Goal: Check status: Check status

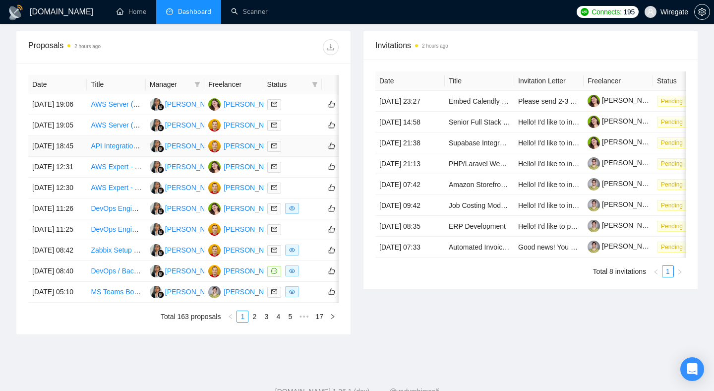
scroll to position [0, 37]
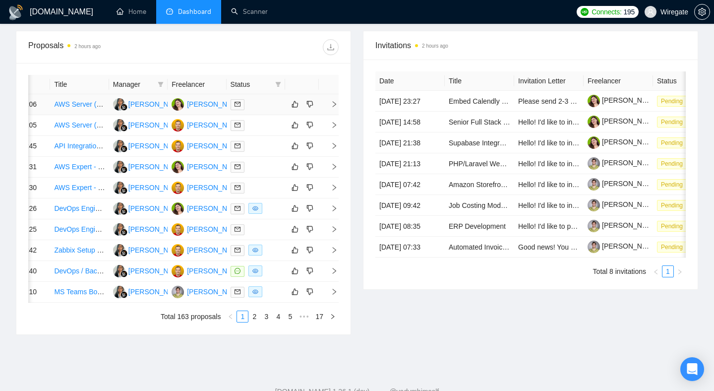
click at [335, 107] on icon "right" at bounding box center [334, 104] width 3 height 6
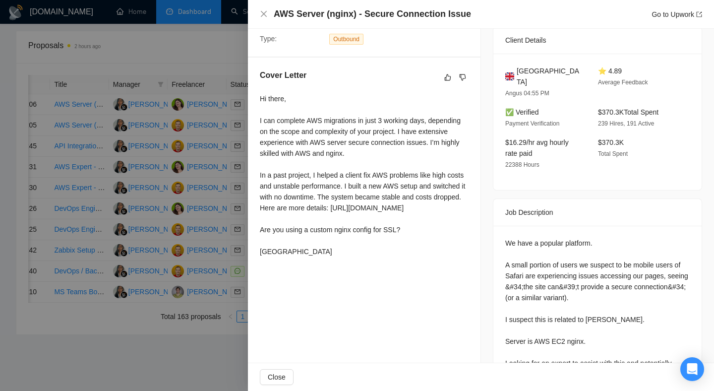
scroll to position [253, 0]
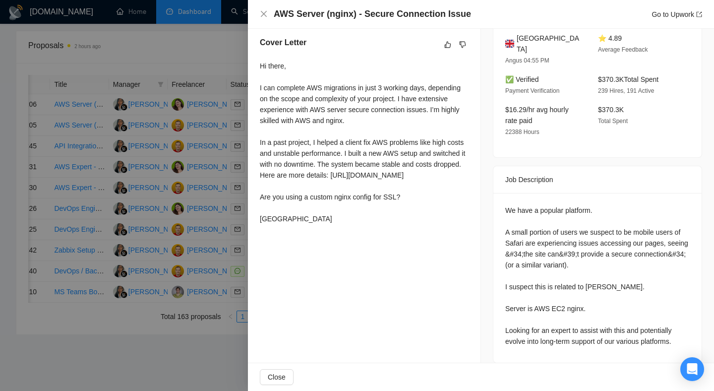
click at [216, 132] on div at bounding box center [357, 195] width 714 height 391
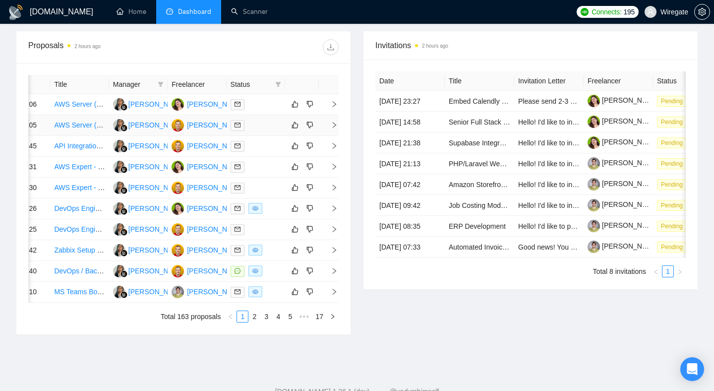
click at [334, 128] on icon "right" at bounding box center [334, 125] width 7 height 7
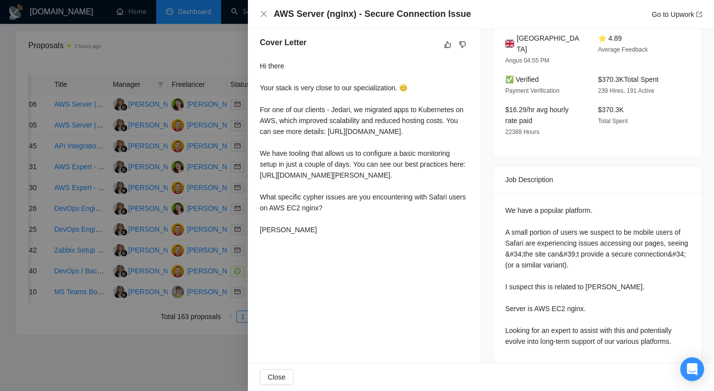
click at [199, 215] on div at bounding box center [357, 195] width 714 height 391
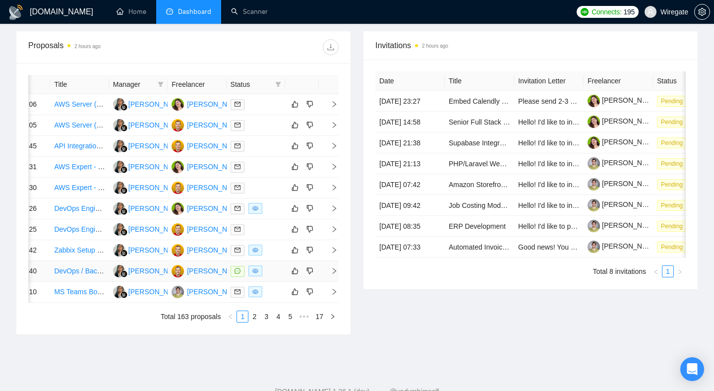
click at [333, 282] on td at bounding box center [329, 271] width 20 height 21
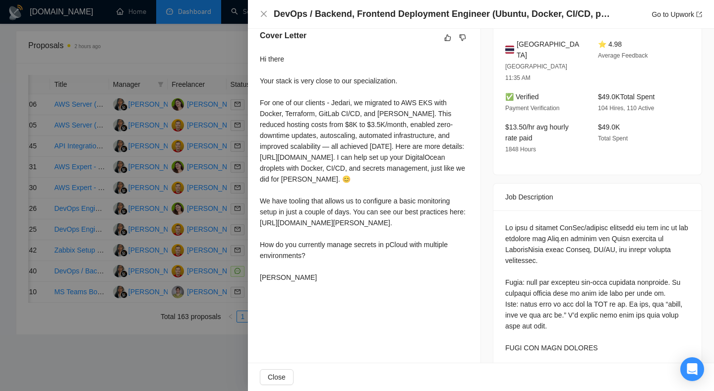
scroll to position [260, 0]
click at [209, 240] on div at bounding box center [357, 195] width 714 height 391
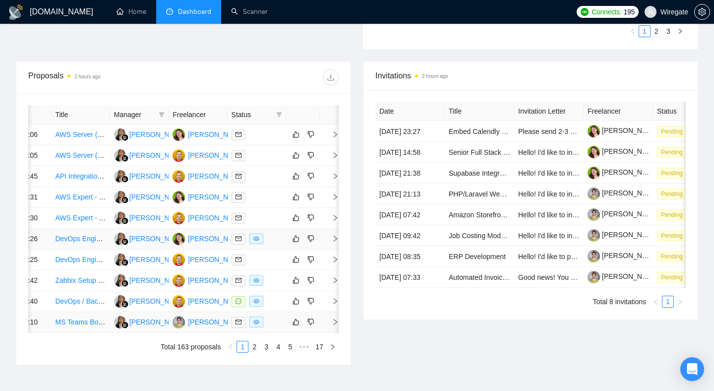
scroll to position [0, 37]
click at [334, 242] on icon "right" at bounding box center [334, 238] width 7 height 7
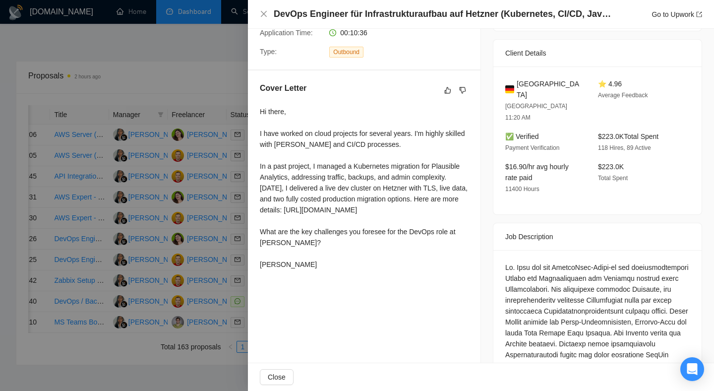
scroll to position [0, 0]
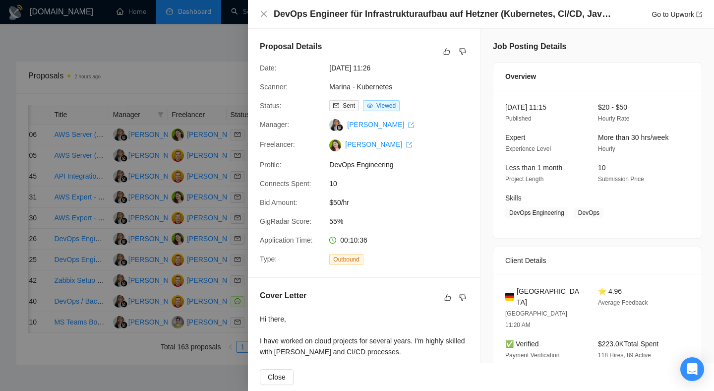
click at [177, 127] on div at bounding box center [357, 195] width 714 height 391
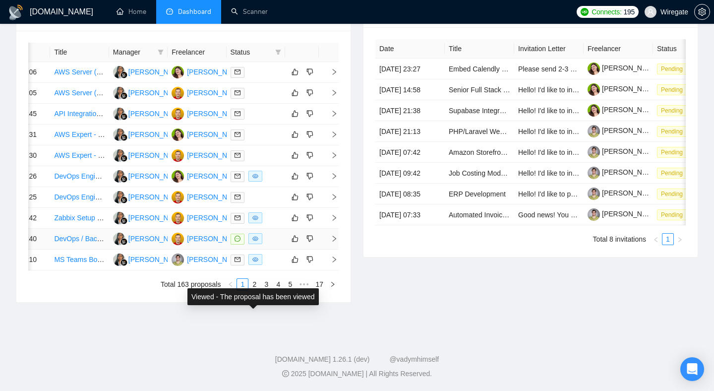
scroll to position [428, 0]
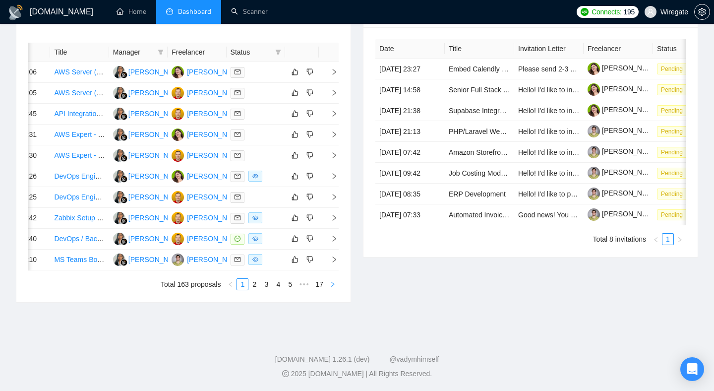
click at [334, 287] on icon "right" at bounding box center [333, 284] width 6 height 6
click at [335, 91] on icon "right" at bounding box center [334, 92] width 7 height 7
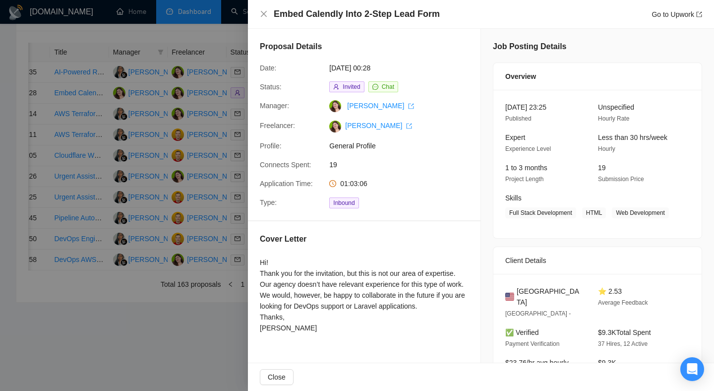
click at [180, 168] on div at bounding box center [357, 195] width 714 height 391
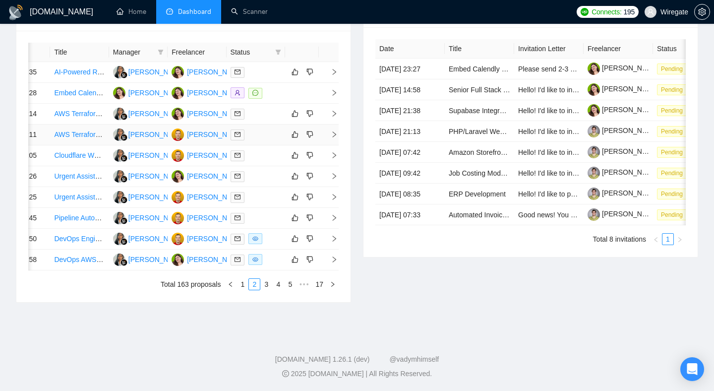
scroll to position [503, 0]
click at [335, 284] on icon "right" at bounding box center [333, 284] width 6 height 6
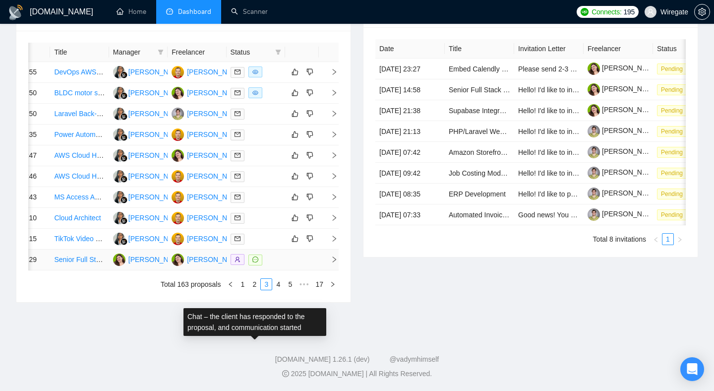
click at [253, 256] on icon "message" at bounding box center [255, 259] width 6 height 6
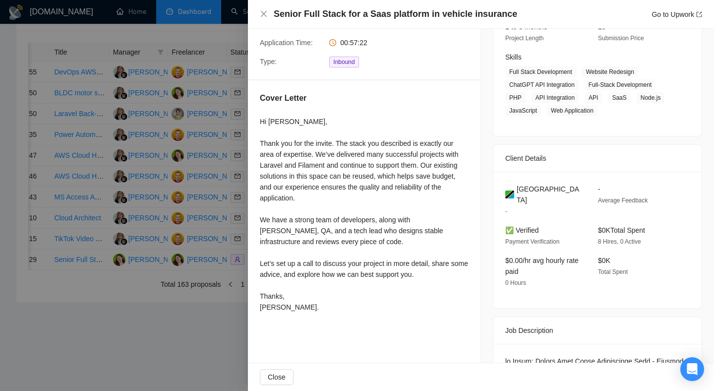
scroll to position [144, 0]
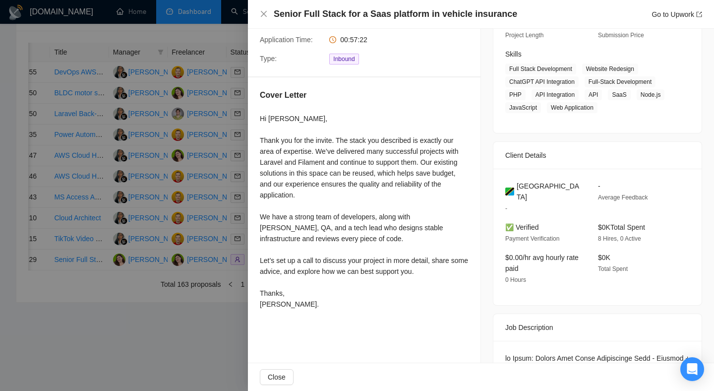
click at [196, 319] on div at bounding box center [357, 195] width 714 height 391
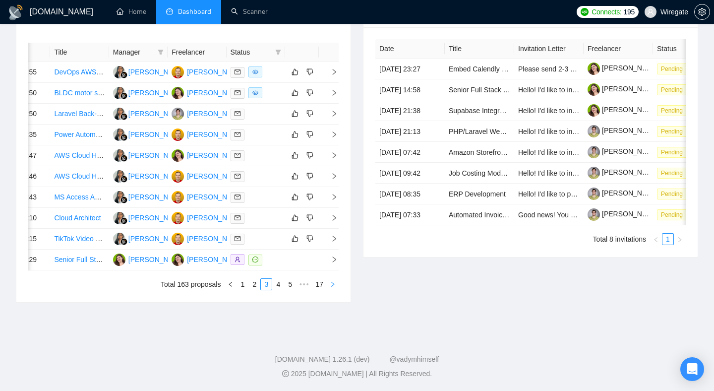
click at [334, 284] on icon "right" at bounding box center [332, 284] width 3 height 5
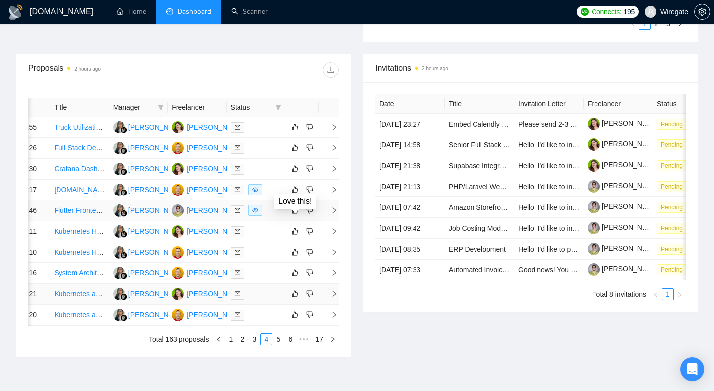
scroll to position [453, 0]
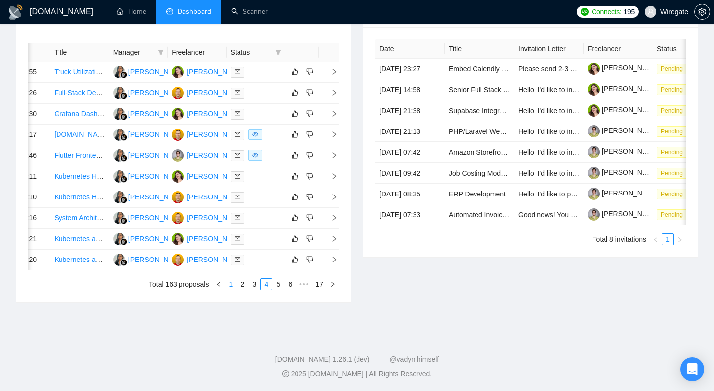
click at [231, 290] on link "1" at bounding box center [230, 284] width 11 height 11
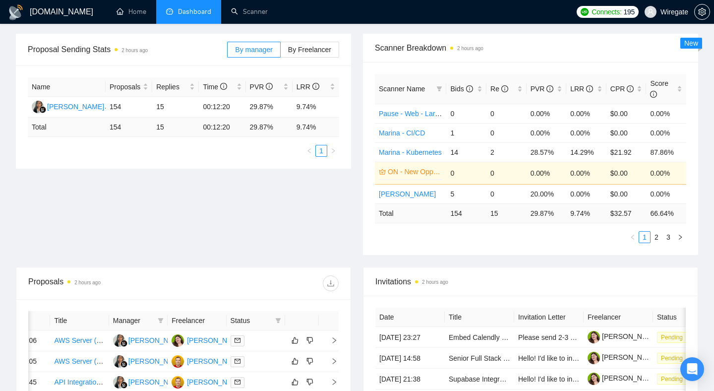
scroll to position [139, 0]
